Goal: Transaction & Acquisition: Purchase product/service

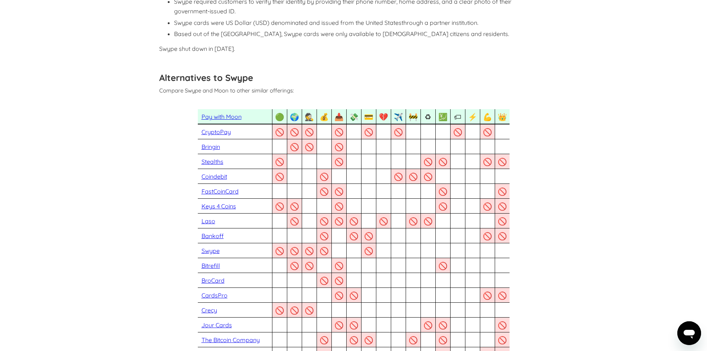
scroll to position [495, 0]
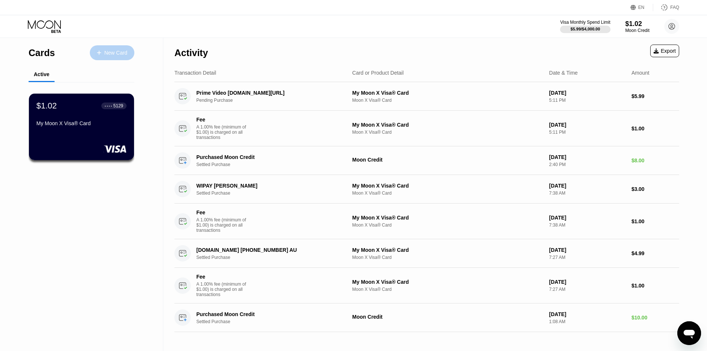
click at [108, 58] on div "New Card" at bounding box center [112, 52] width 45 height 15
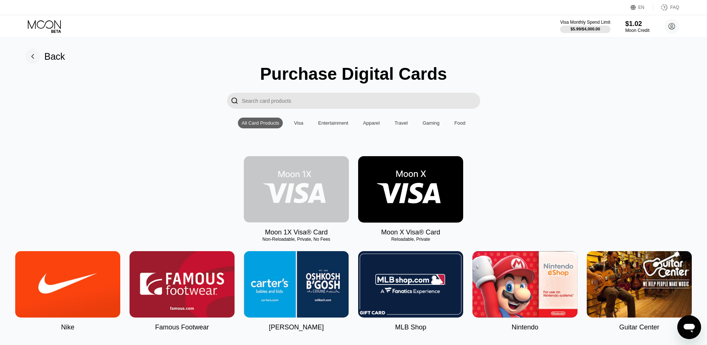
click at [296, 199] on img at bounding box center [296, 189] width 105 height 66
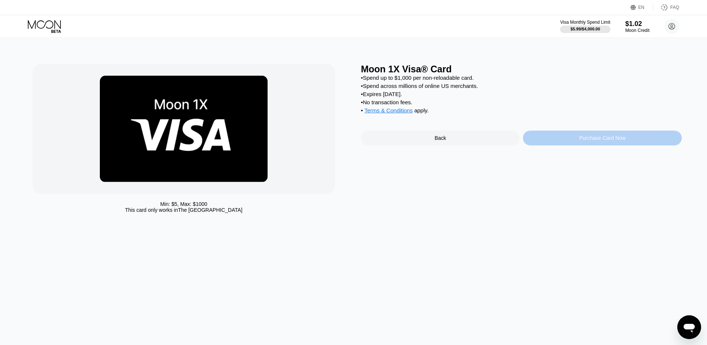
click at [558, 146] on div "Purchase Card Now" at bounding box center [602, 138] width 159 height 15
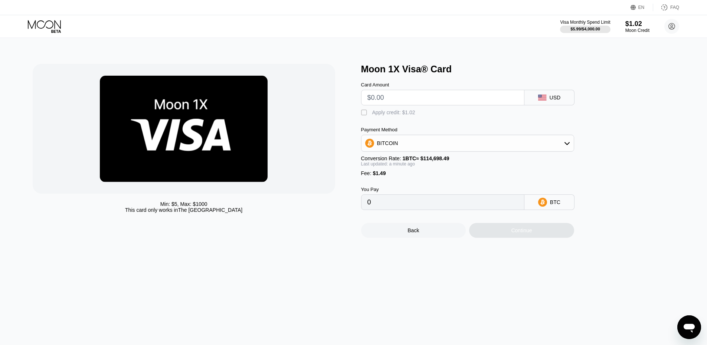
click at [395, 146] on div "BITCOIN" at bounding box center [387, 143] width 21 height 6
click at [411, 182] on span "USDT on TRON" at bounding box center [398, 180] width 38 height 6
click at [400, 144] on div "USDT on TRON" at bounding box center [396, 143] width 38 height 6
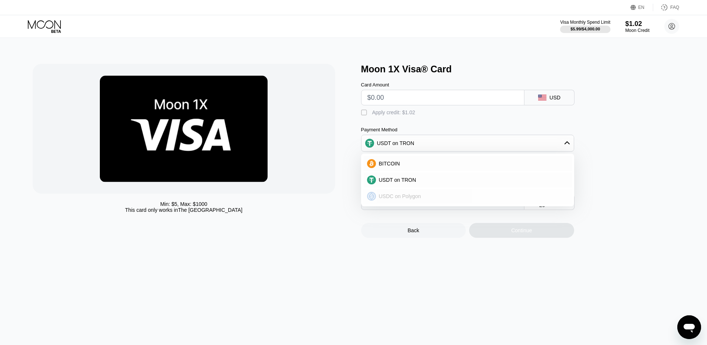
click at [397, 199] on span "USDC on Polygon" at bounding box center [400, 196] width 42 height 6
type input "0"
click at [364, 116] on div "" at bounding box center [364, 112] width 7 height 7
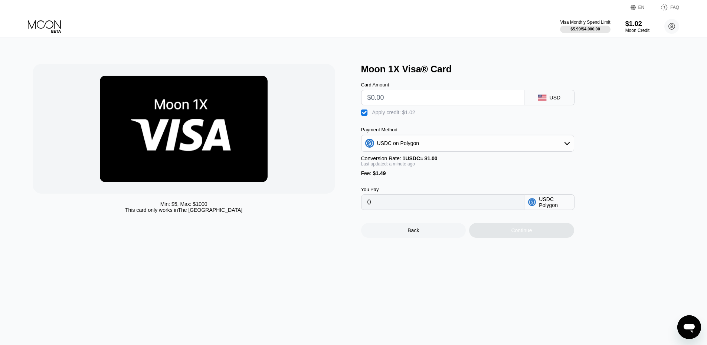
click at [382, 103] on input "text" at bounding box center [443, 97] width 151 height 15
type input "$6"
type input "6.47"
type input "0"
type input "$5"
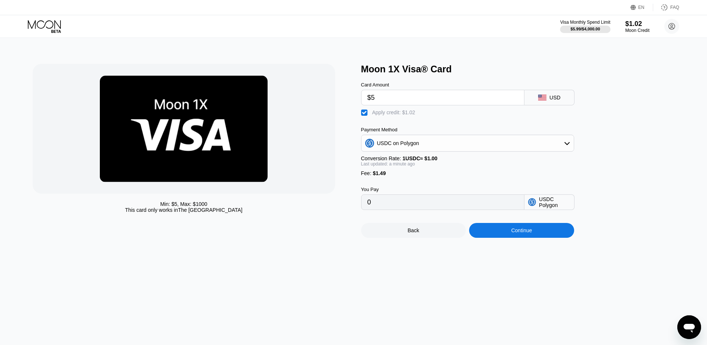
type input "5.47"
type input "$5.99"
type input "6.46"
type input "$5.99"
click at [318, 139] on div at bounding box center [184, 129] width 303 height 130
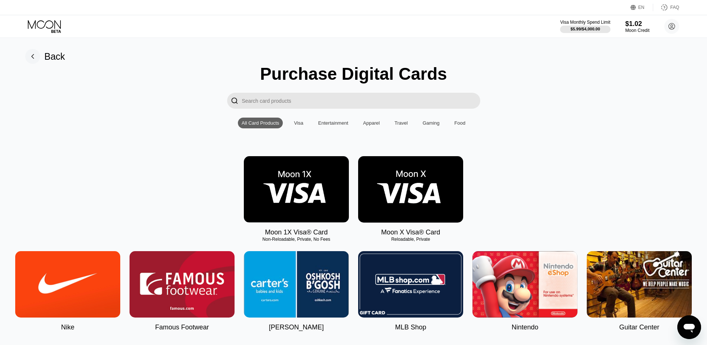
click at [404, 208] on img at bounding box center [410, 189] width 105 height 66
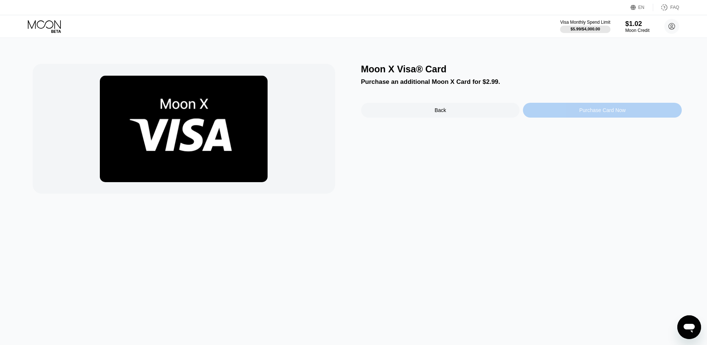
click at [576, 114] on div "Purchase Card Now" at bounding box center [602, 110] width 159 height 15
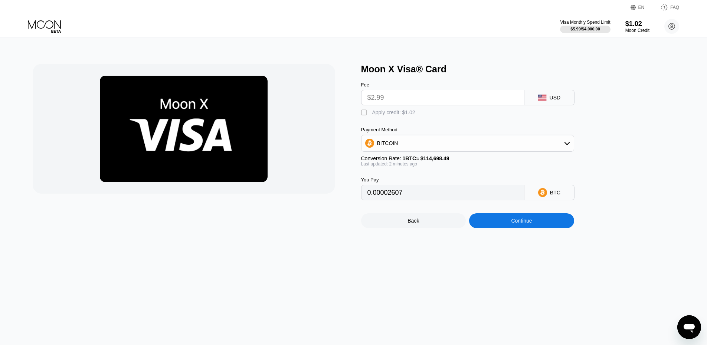
click at [405, 144] on div "BITCOIN" at bounding box center [468, 143] width 212 height 15
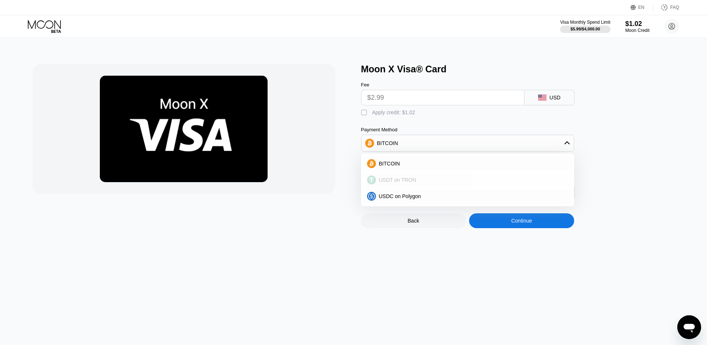
click at [394, 179] on div "USDT on TRON" at bounding box center [468, 180] width 209 height 15
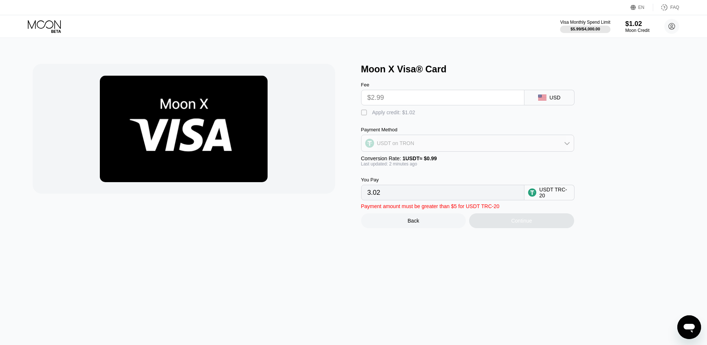
drag, startPoint x: 413, startPoint y: 143, endPoint x: 406, endPoint y: 158, distance: 16.1
click at [413, 145] on div "USDT on TRON" at bounding box center [468, 143] width 212 height 15
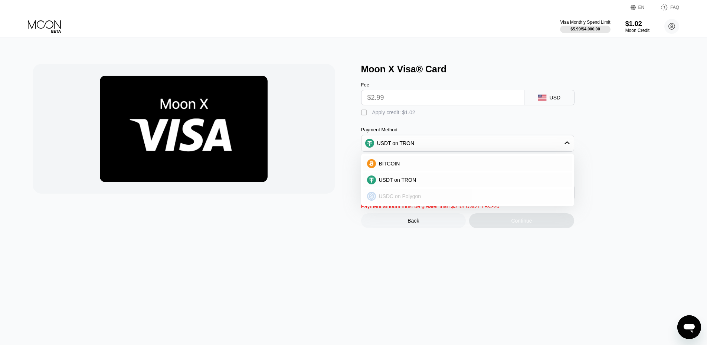
drag, startPoint x: 397, startPoint y: 196, endPoint x: 367, endPoint y: 190, distance: 30.3
click at [397, 197] on span "USDC on Polygon" at bounding box center [400, 196] width 42 height 6
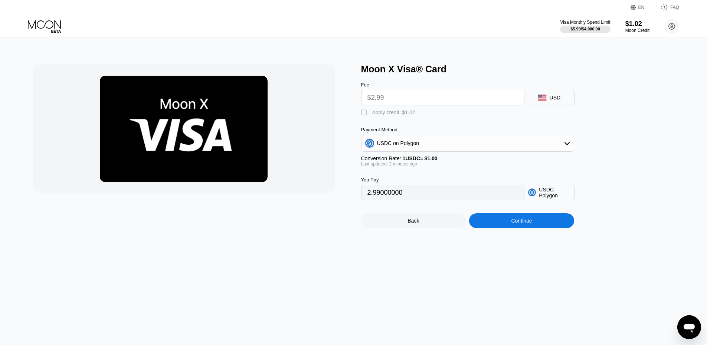
click at [388, 104] on input "$2.99" at bounding box center [443, 97] width 151 height 15
click at [320, 146] on div at bounding box center [184, 129] width 303 height 130
click at [367, 117] on div "" at bounding box center [364, 112] width 7 height 7
type input "1.97"
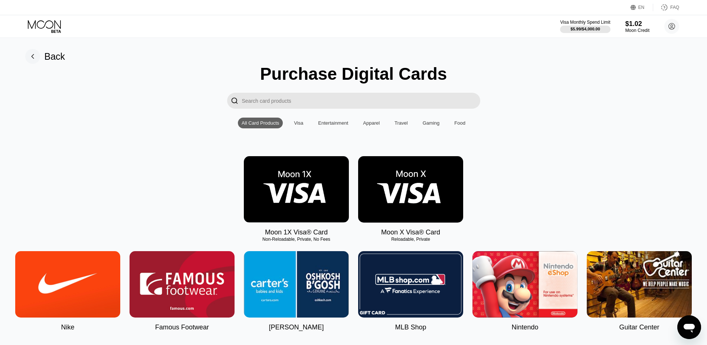
scroll to position [124, 0]
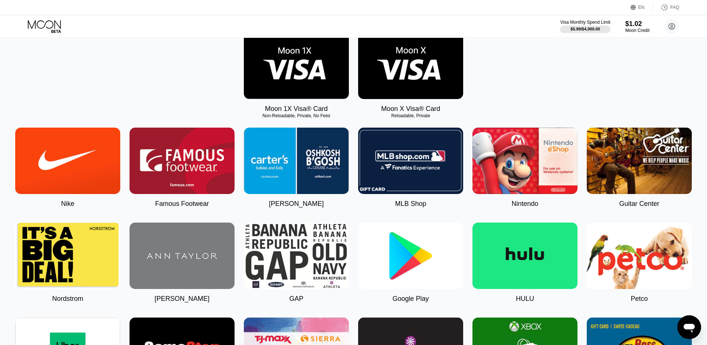
click at [317, 77] on img at bounding box center [296, 66] width 105 height 66
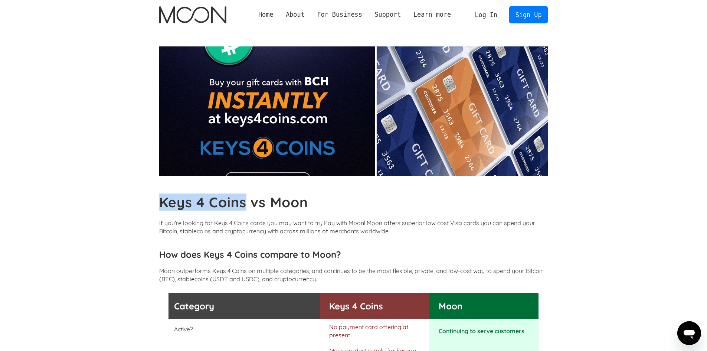
drag, startPoint x: 246, startPoint y: 205, endPoint x: 156, endPoint y: 198, distance: 90.4
